Goal: Task Accomplishment & Management: Manage account settings

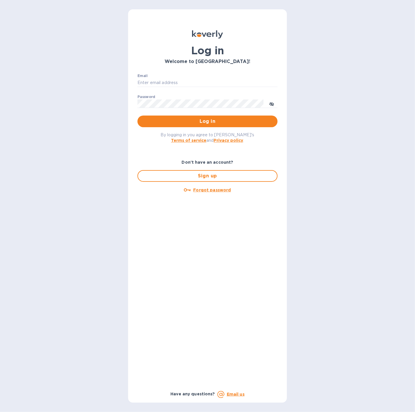
type input "spainwinecollection@gmail.com"
click at [185, 123] on span "Log in" at bounding box center [207, 121] width 131 height 7
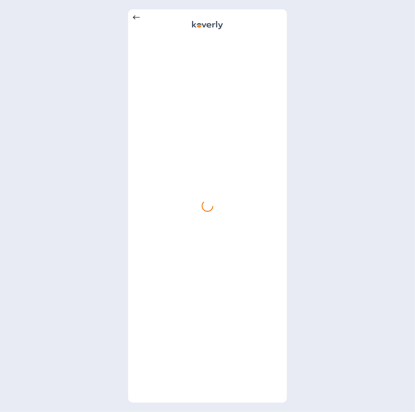
click at [134, 19] on icon at bounding box center [136, 17] width 7 height 7
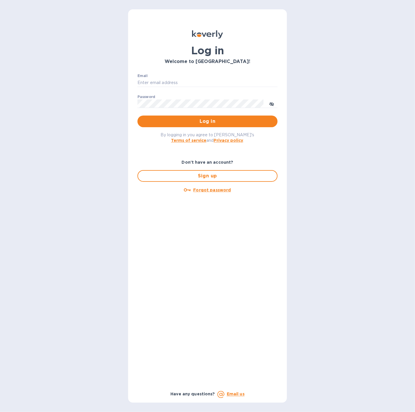
click at [134, 17] on div "Log in Welcome to Koverly! Email ​ Password ​ Log in By logging in you agree to…" at bounding box center [207, 205] width 159 height 393
type input "spainwinecollection@gmail.com"
click at [185, 118] on span "Log in" at bounding box center [207, 121] width 131 height 7
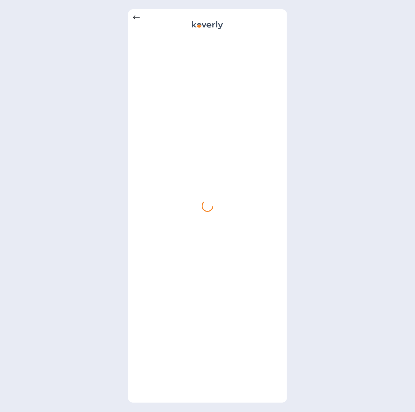
click at [162, 69] on div at bounding box center [207, 216] width 149 height 363
